Goal: Contribute content: Add original content to the website for others to see

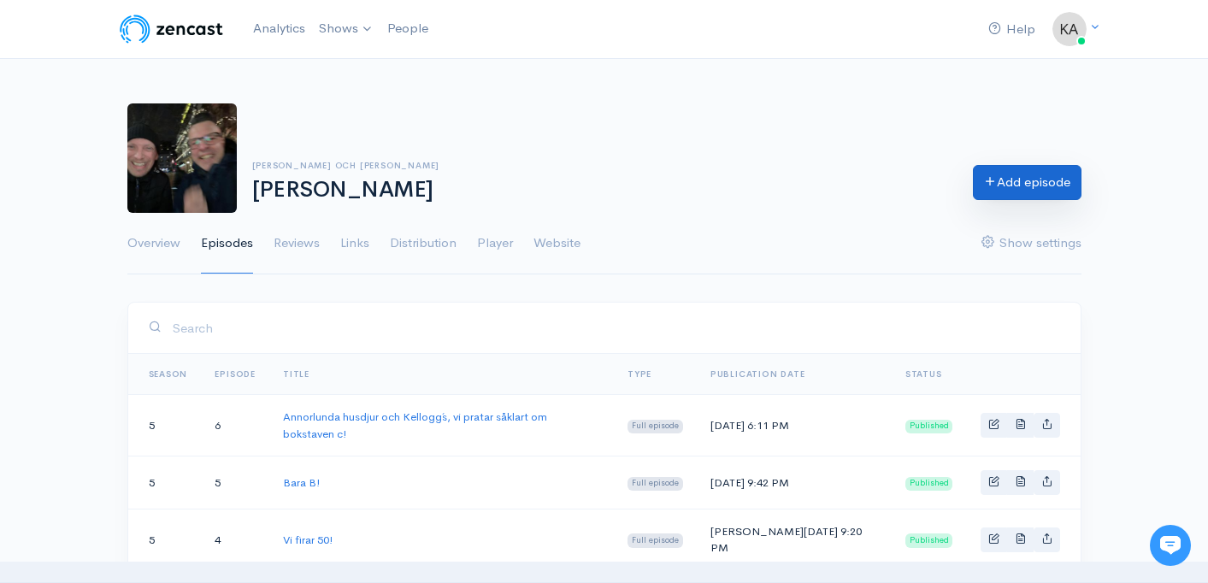
click at [1012, 182] on link "Add episode" at bounding box center [1027, 182] width 109 height 35
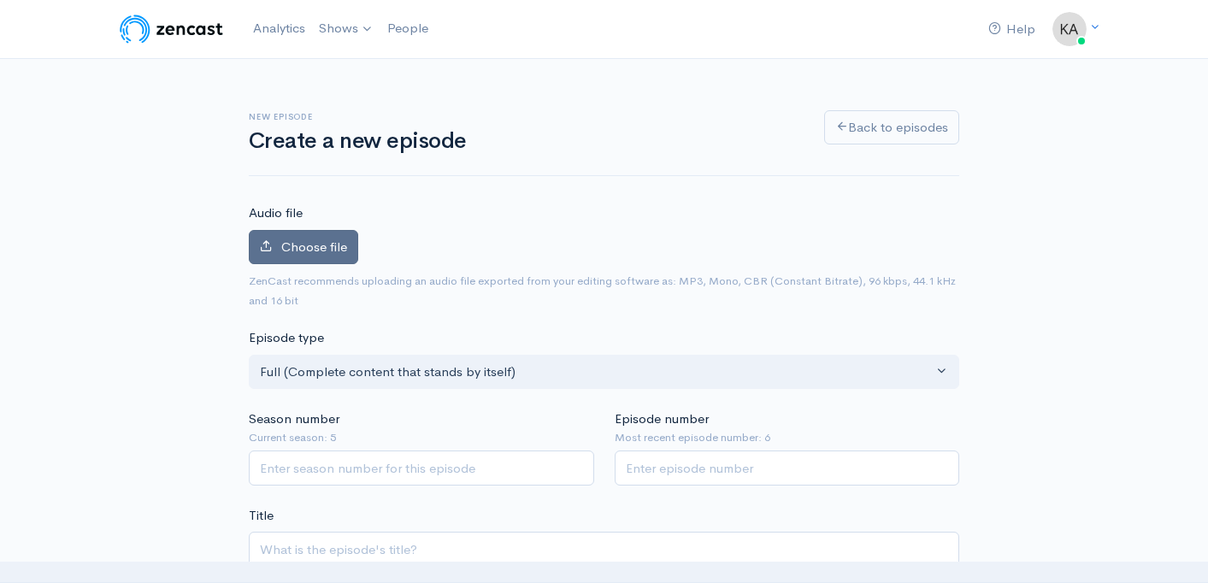
click at [333, 245] on span "Choose file" at bounding box center [314, 247] width 66 height 16
click at [0, 0] on input "Choose file" at bounding box center [0, 0] width 0 height 0
click at [504, 210] on div "Audio file Choose file 0 ZenCast recommends uploading an audio file exported fr…" at bounding box center [604, 257] width 711 height 106
click at [342, 257] on label "Choose file" at bounding box center [303, 247] width 109 height 35
click at [0, 0] on input "Choose file" at bounding box center [0, 0] width 0 height 0
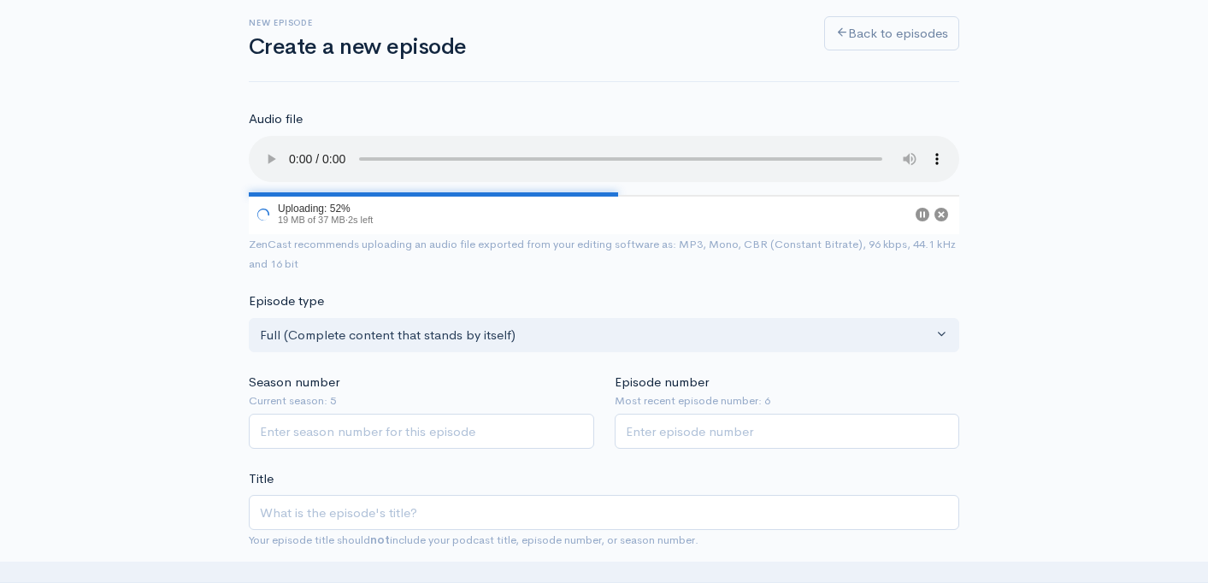
scroll to position [114, 0]
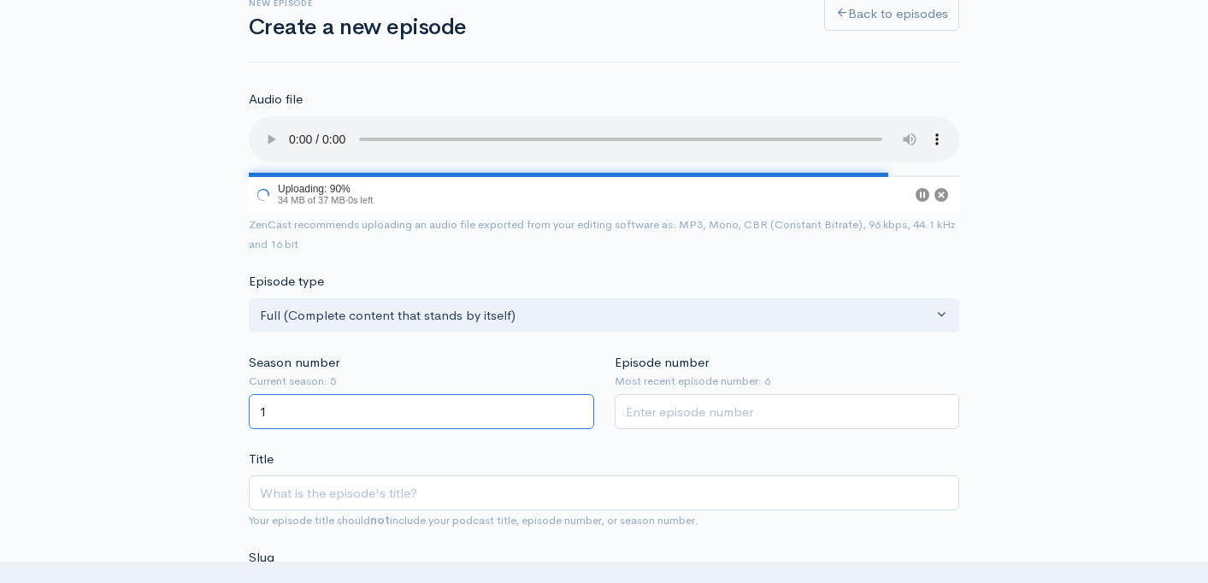
click at [577, 405] on input "1" at bounding box center [422, 411] width 346 height 35
click at [577, 405] on input "2" at bounding box center [422, 411] width 346 height 35
click at [577, 405] on input "3" at bounding box center [422, 411] width 346 height 35
click at [577, 405] on input "4" at bounding box center [422, 411] width 346 height 35
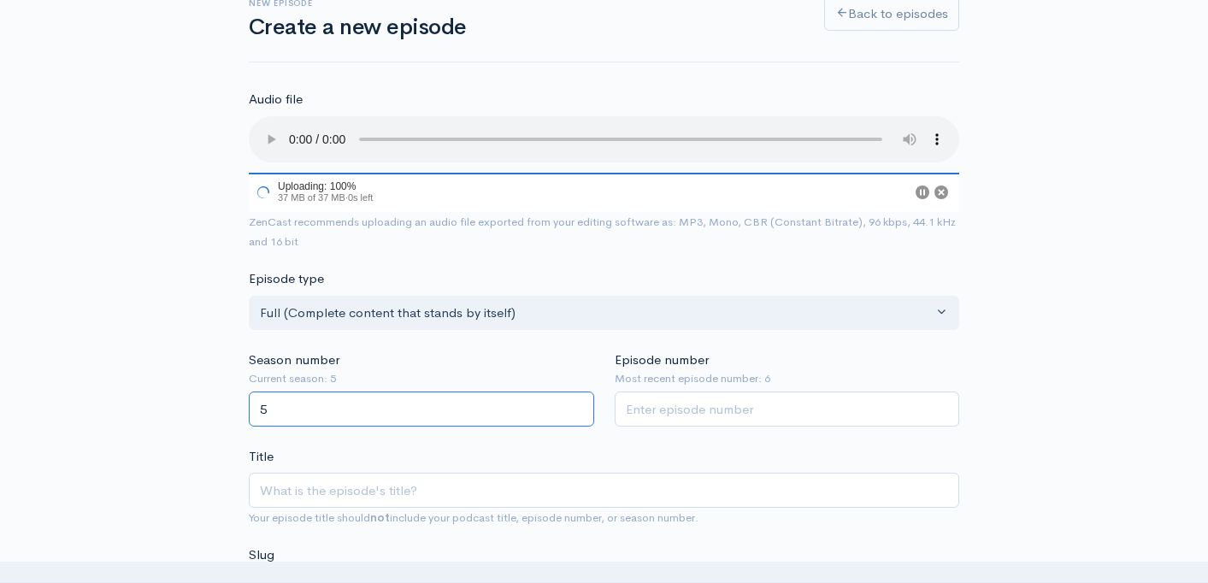
type input "5"
click at [577, 405] on input "5" at bounding box center [422, 409] width 346 height 35
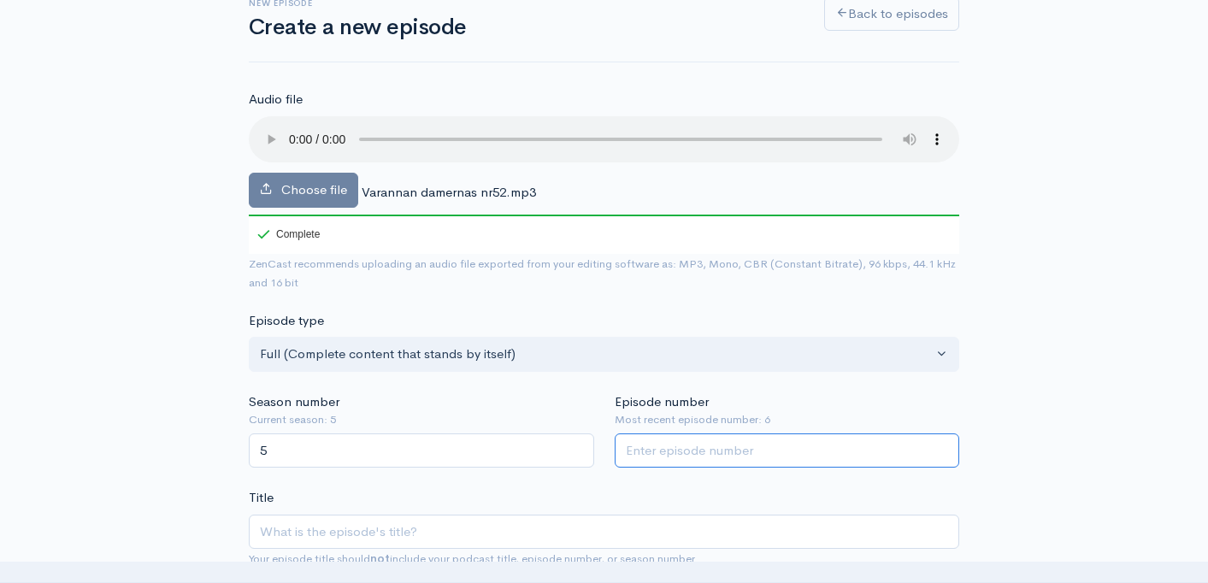
click at [848, 452] on input "Episode number" at bounding box center [788, 451] width 346 height 35
type input "7"
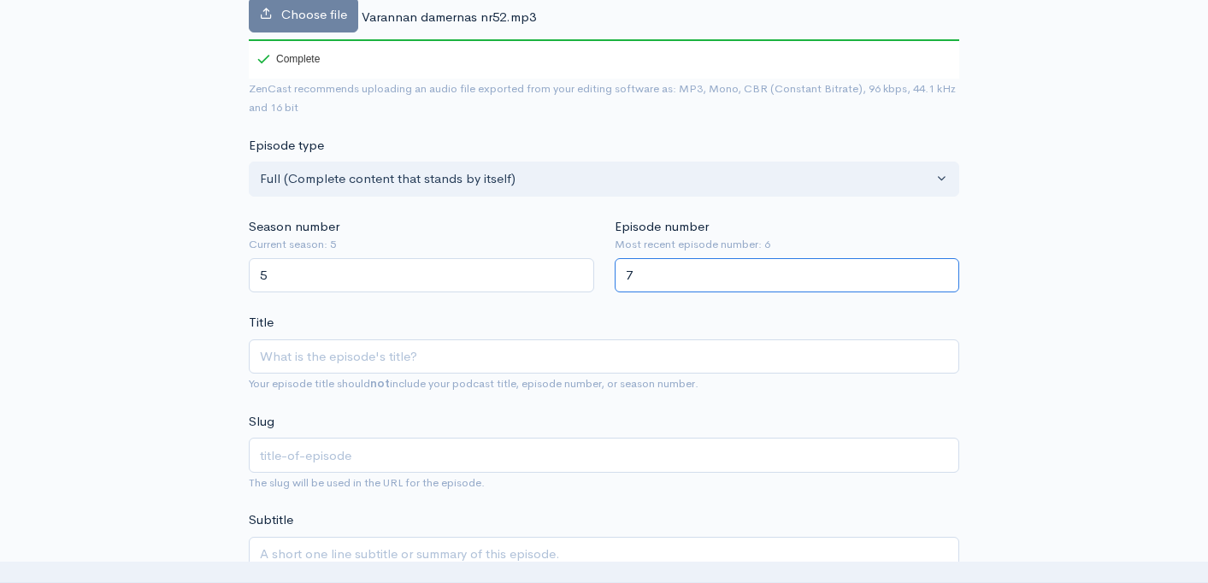
scroll to position [290, 0]
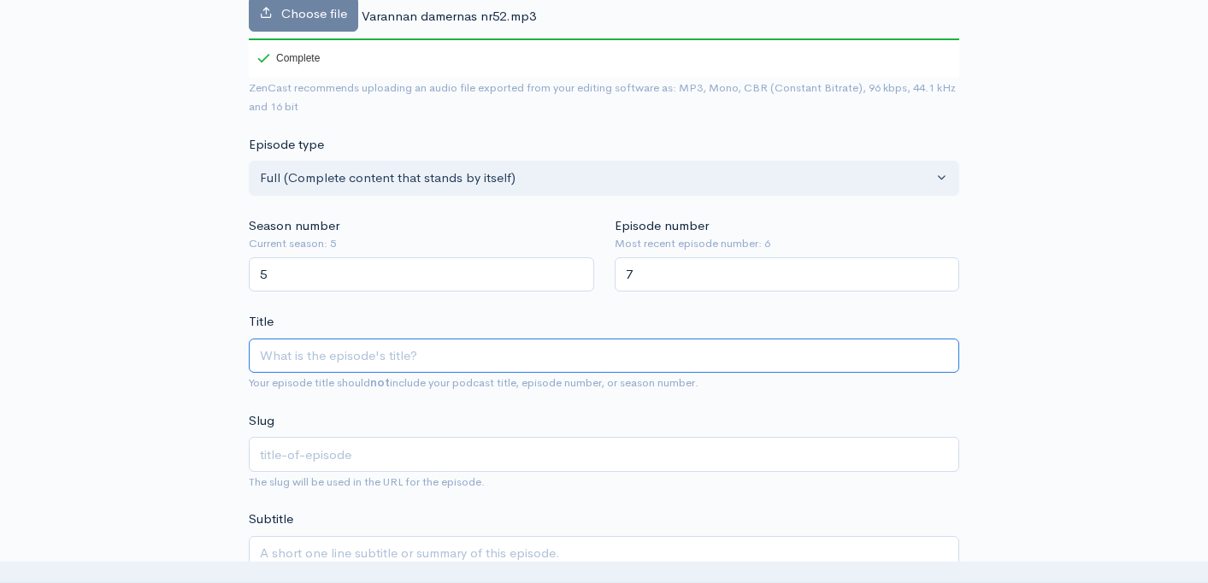
click at [511, 362] on input "Title" at bounding box center [604, 356] width 711 height 35
type input "D"
type input "d"
type input "D s"
type input "d-s"
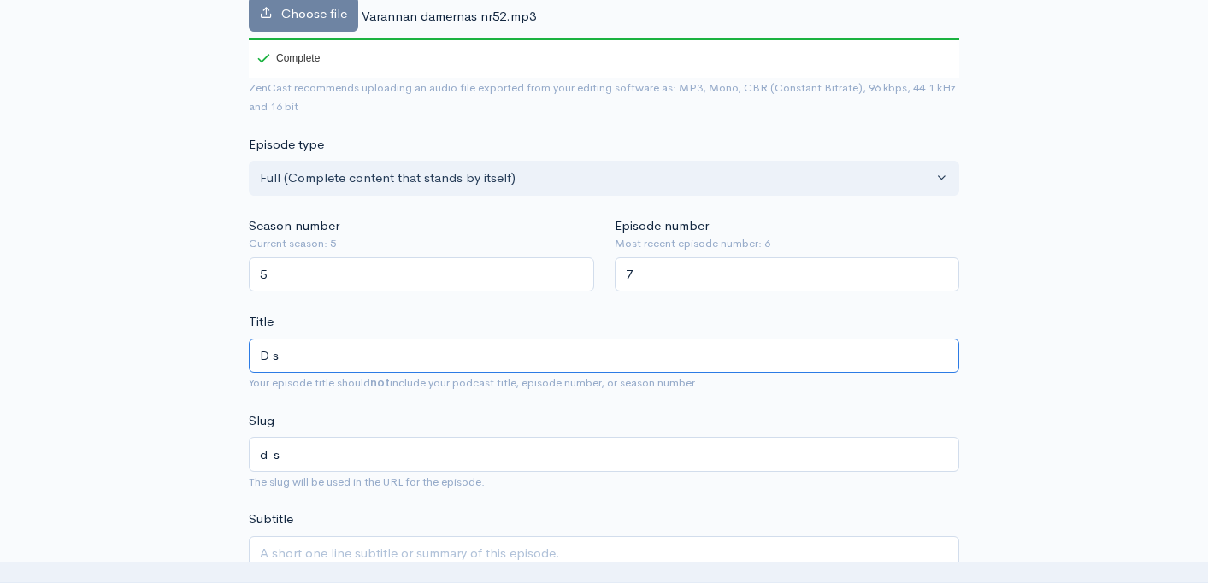
type input "D so"
type input "d-so"
type input "D som"
type input "d-som"
type input "D som är"
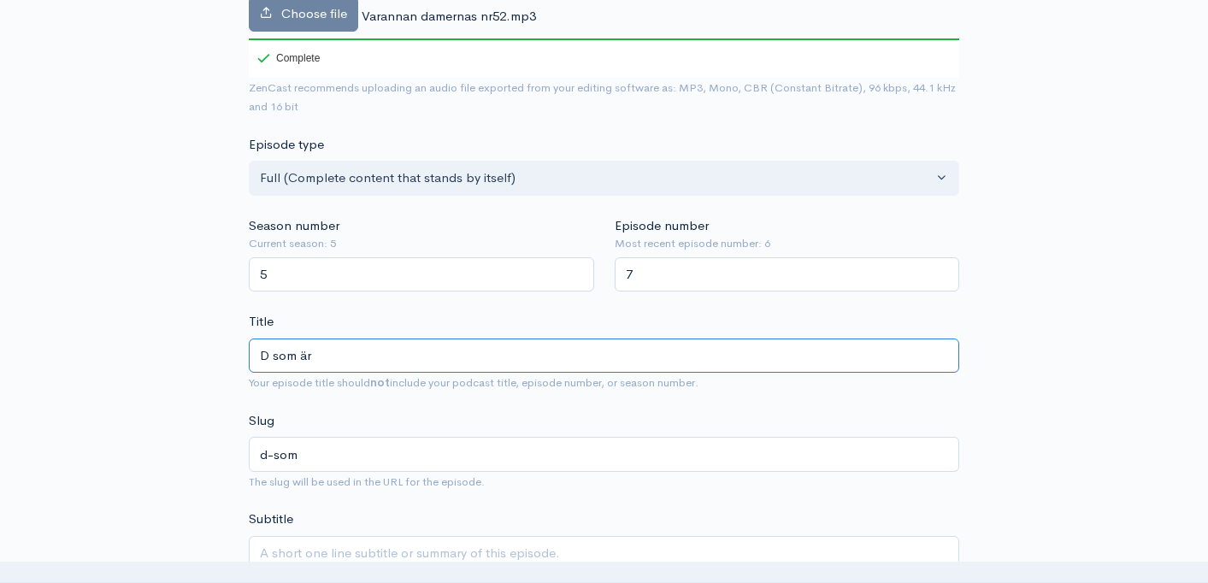
type input "d-som-ar"
type input "D som är d"
type input "d-som-ar-d"
type input "D som är di"
type input "d-som-ar-di"
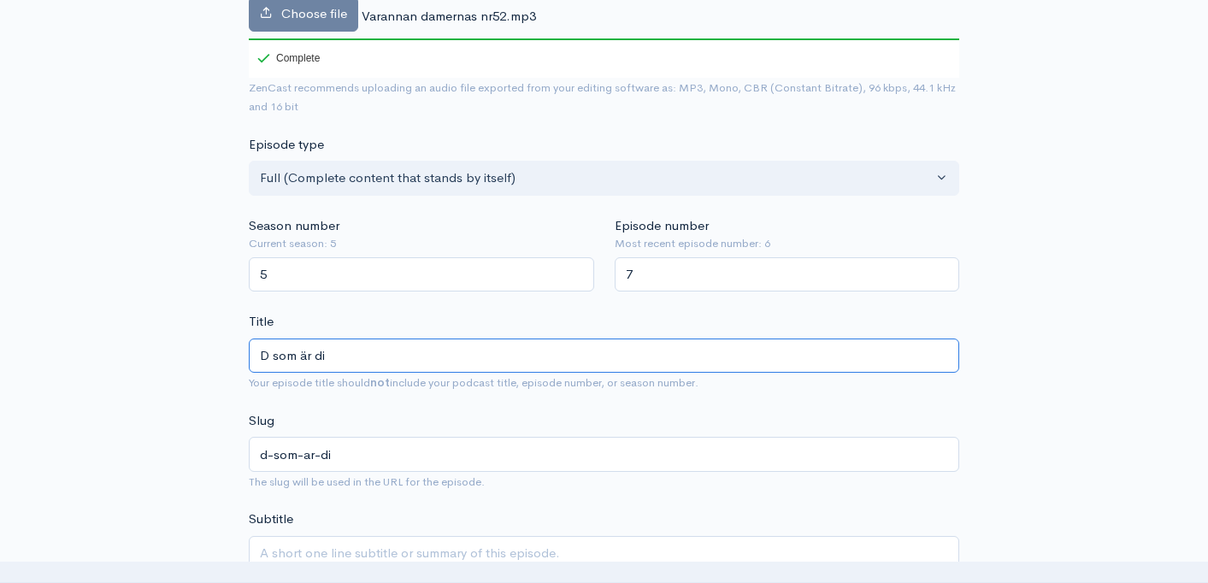
type input "D som är din"
type input "d-som-ar-din"
type input "D som är ding"
type input "d-som-ar-ding"
type input "D som är ding d"
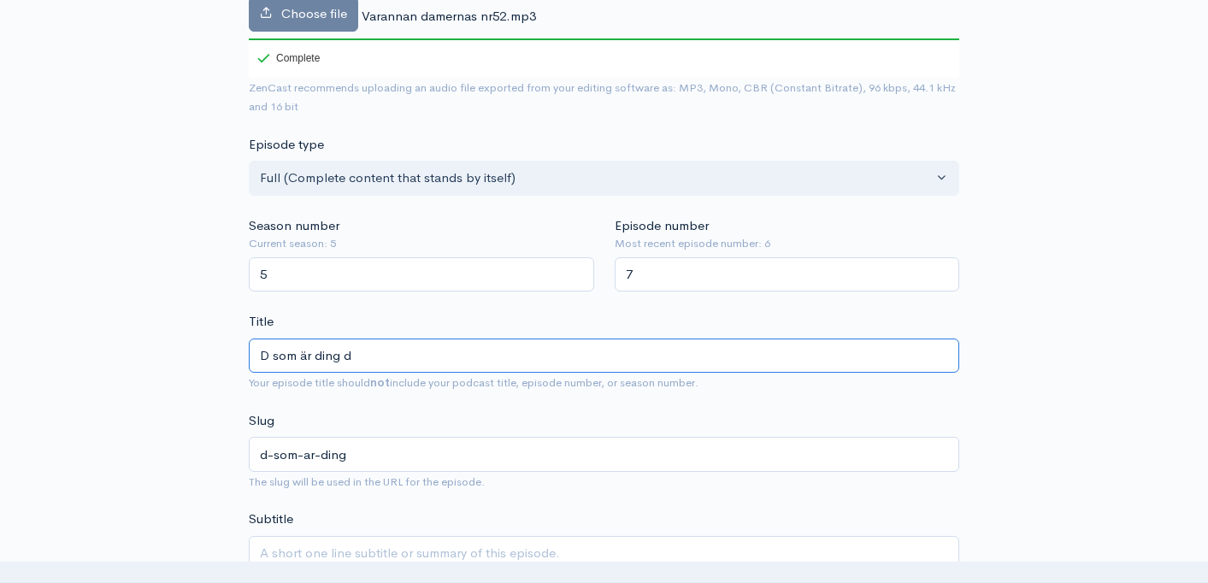
type input "d-som-ar-ding-d"
type input "D som är ding do"
type input "d-som-ar-ding-do"
type input "D som är ding don"
type input "d-som-ar-ding-don"
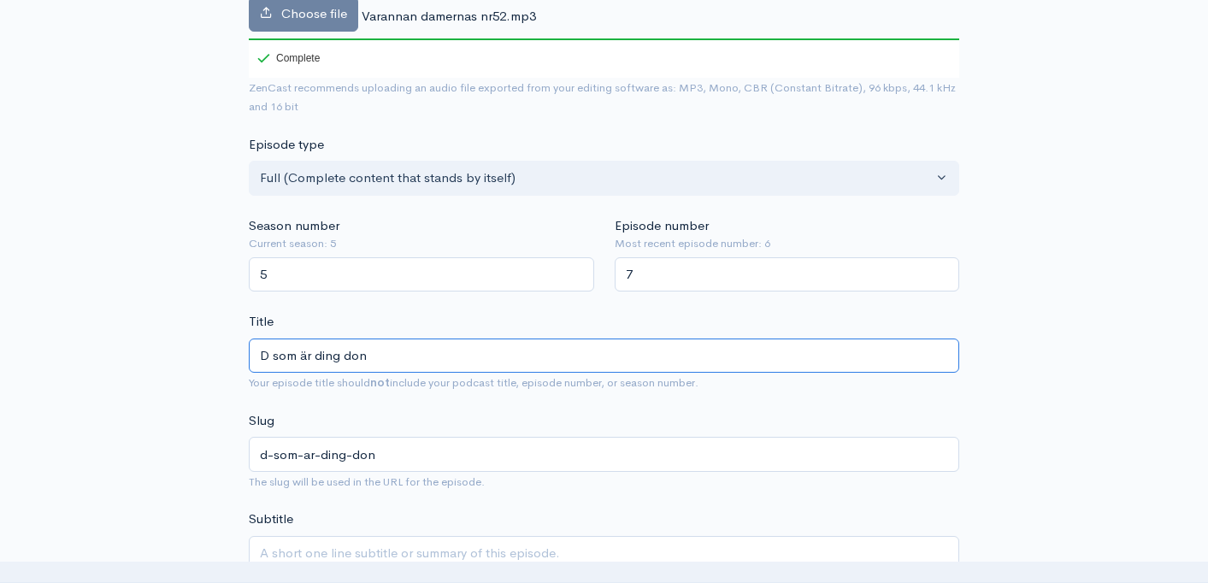
type input "D som är ding dong"
type input "d-som-ar-ding-dong"
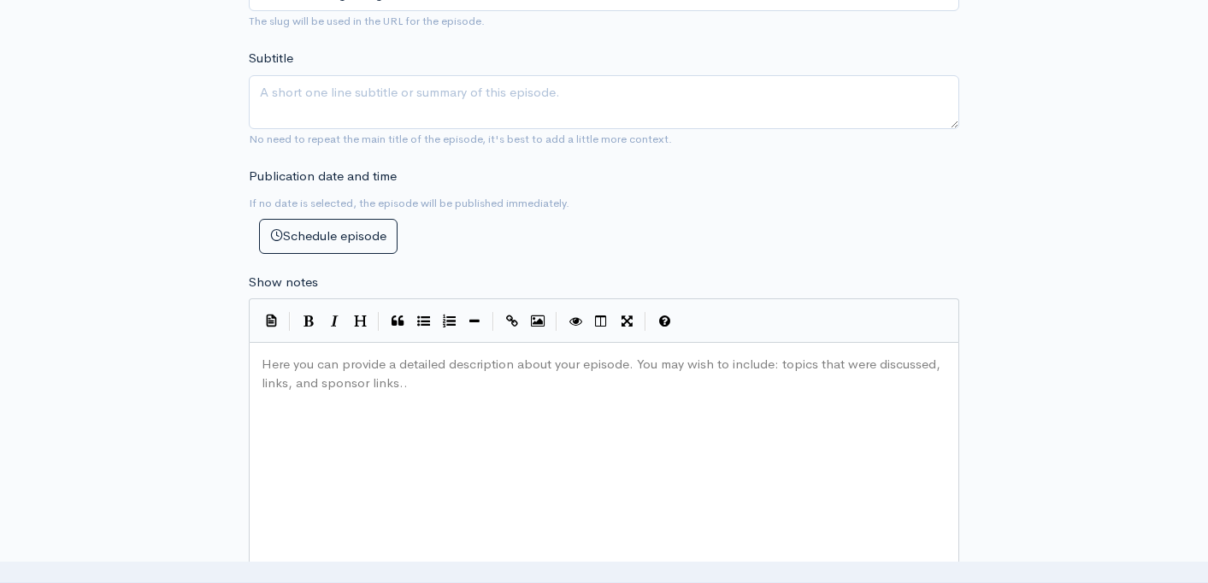
scroll to position [752, 0]
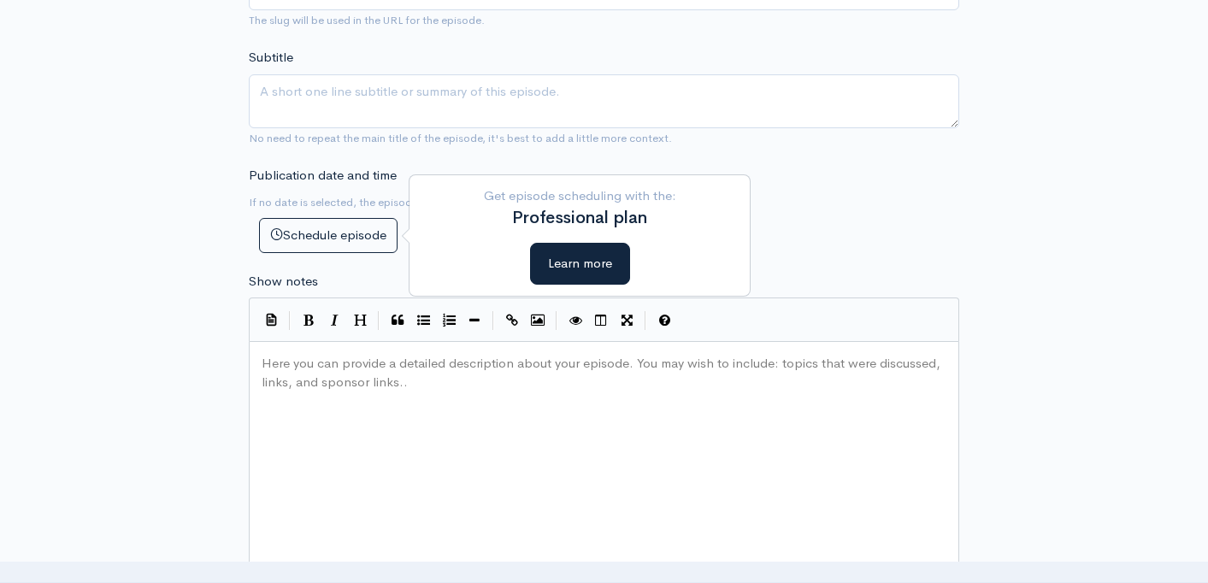
type input "D som är ding dong!"
click at [373, 93] on textarea "Subtitle" at bounding box center [604, 101] width 711 height 54
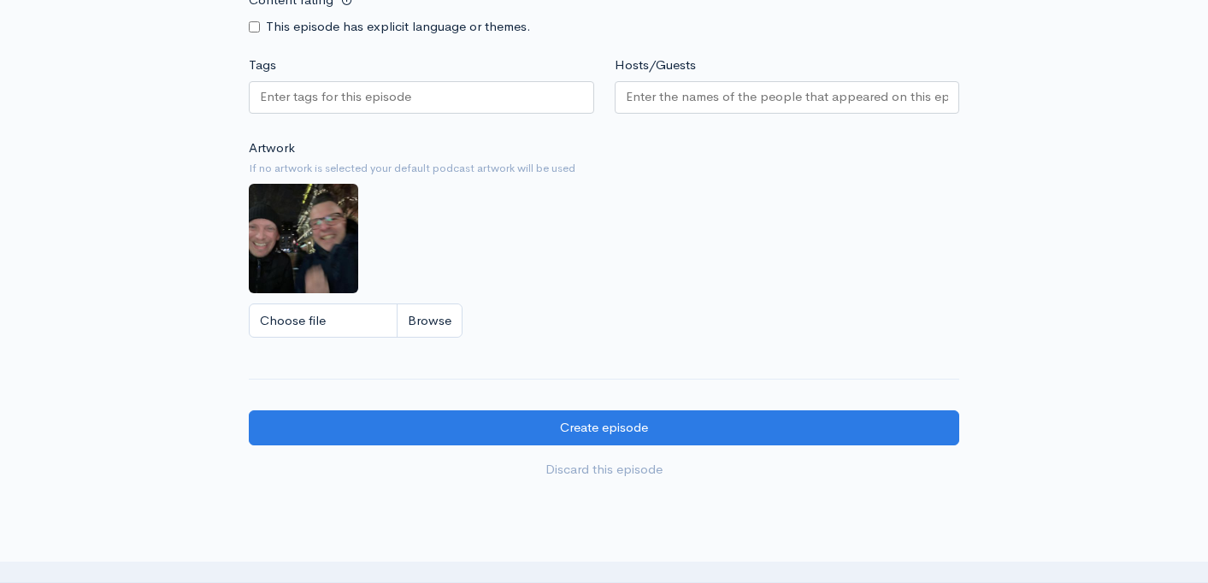
scroll to position [1427, 0]
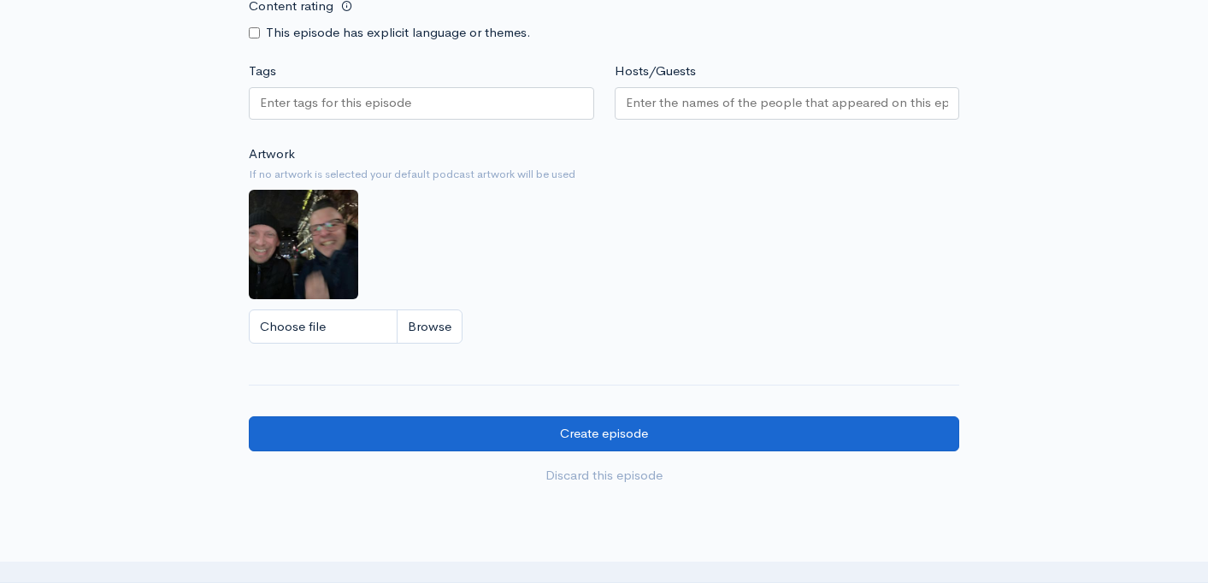
type textarea "Bokstavsresan gör ett kort stopp på D"
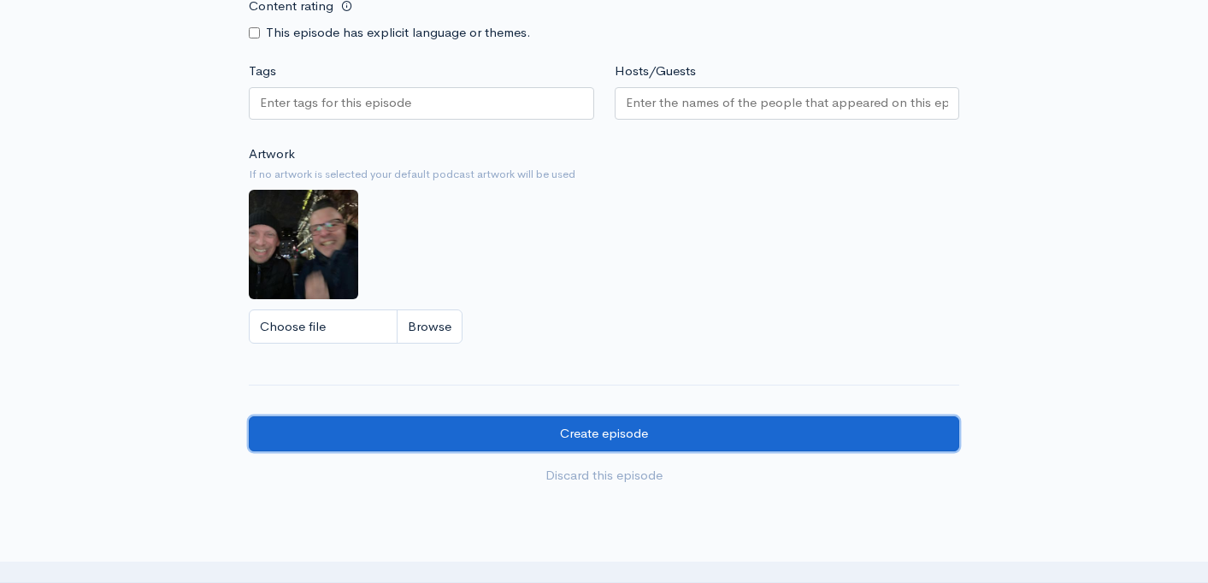
click at [550, 425] on input "Create episode" at bounding box center [604, 434] width 711 height 35
